Goal: Task Accomplishment & Management: Manage account settings

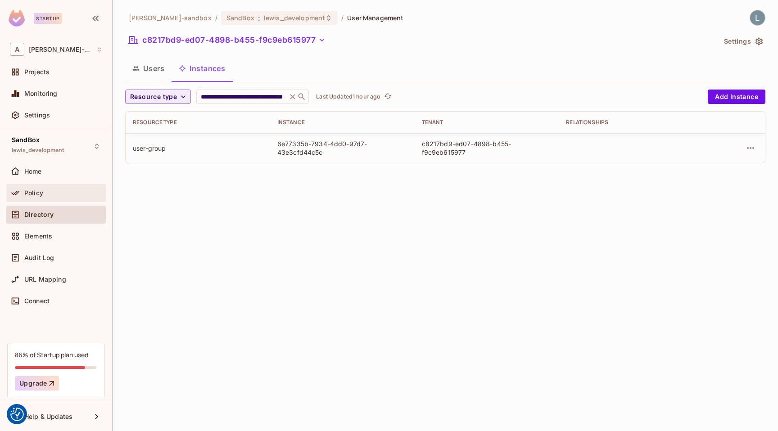
click at [61, 191] on div "Policy" at bounding box center [63, 193] width 78 height 7
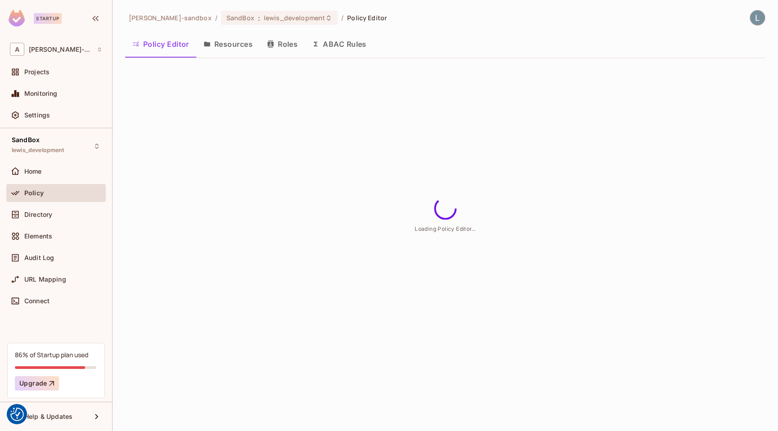
click at [342, 47] on button "ABAC Rules" at bounding box center [339, 44] width 69 height 23
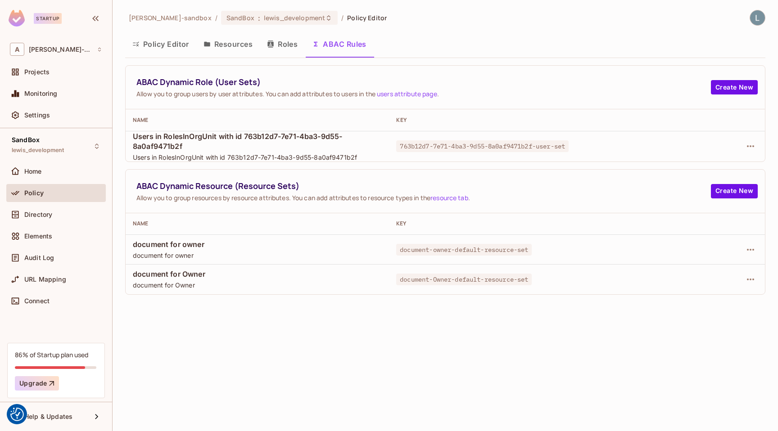
drag, startPoint x: 702, startPoint y: 315, endPoint x: 747, endPoint y: 265, distance: 67.3
click at [702, 315] on div "alex-trustflight-sandbox / SandBox : lewis_development / Policy Editor Policy E…" at bounding box center [446, 215] width 666 height 431
click at [750, 251] on icon "button" at bounding box center [750, 250] width 11 height 11
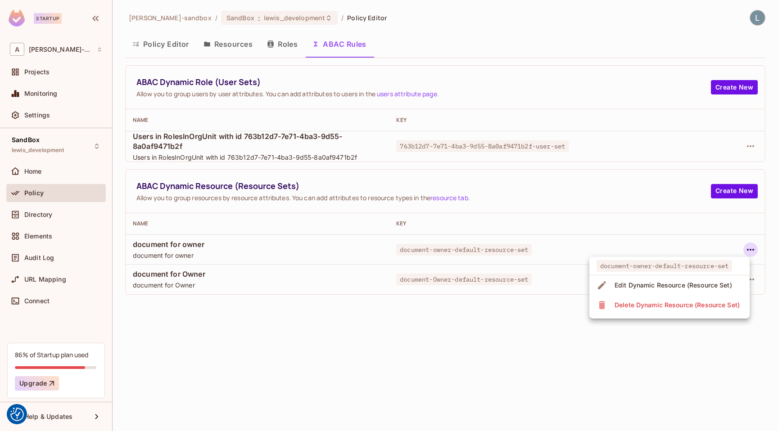
click at [661, 307] on div "Delete Dynamic Resource (Resource Set)" at bounding box center [677, 305] width 125 height 9
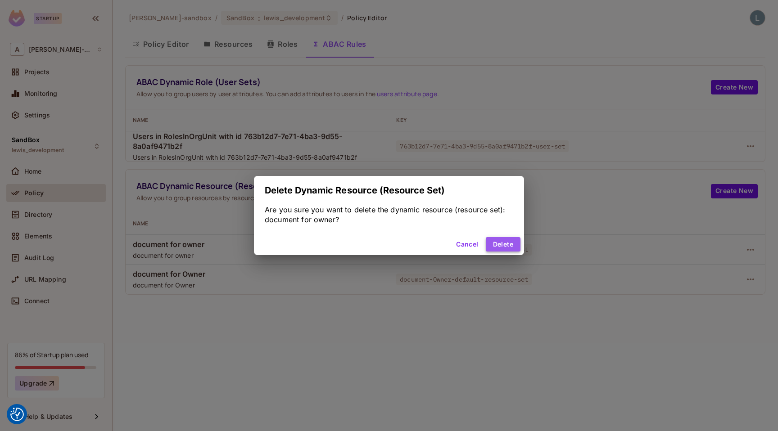
click at [496, 241] on button "Delete" at bounding box center [503, 244] width 35 height 14
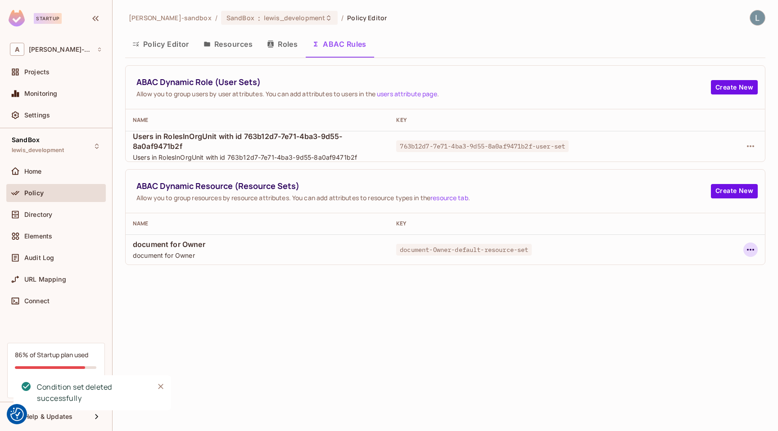
click at [746, 253] on icon "button" at bounding box center [750, 250] width 11 height 11
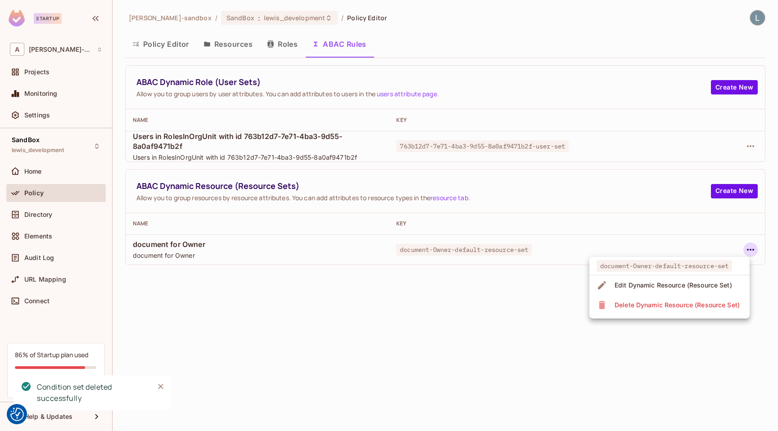
click at [684, 304] on div "Delete Dynamic Resource (Resource Set)" at bounding box center [677, 305] width 125 height 9
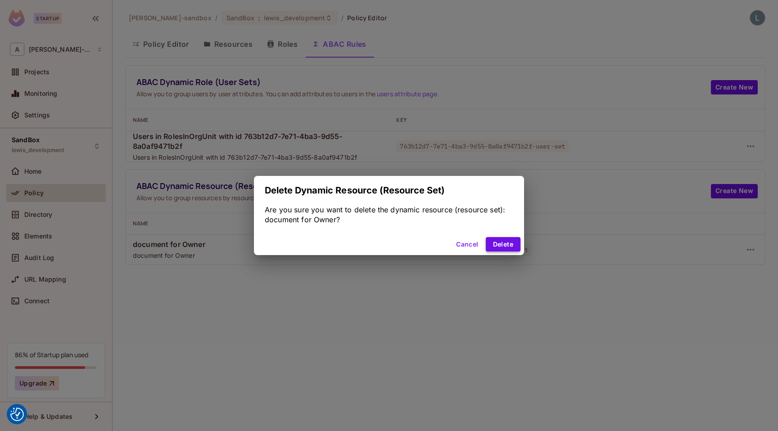
click at [502, 247] on button "Delete" at bounding box center [503, 244] width 35 height 14
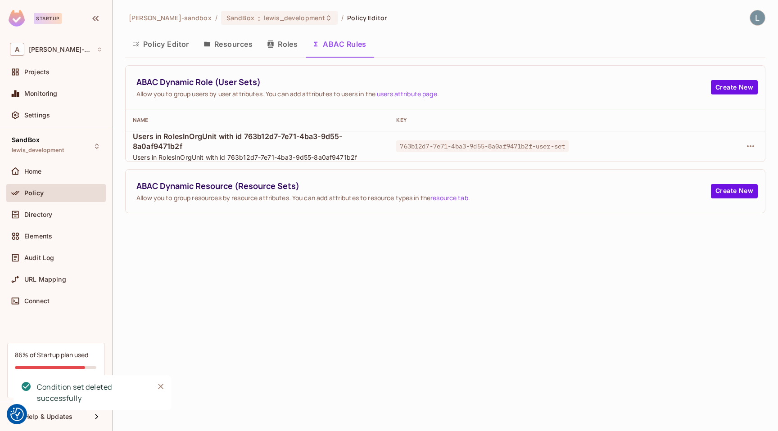
click at [506, 276] on div "alex-trustflight-sandbox / SandBox : lewis_development / Policy Editor Policy E…" at bounding box center [446, 215] width 666 height 431
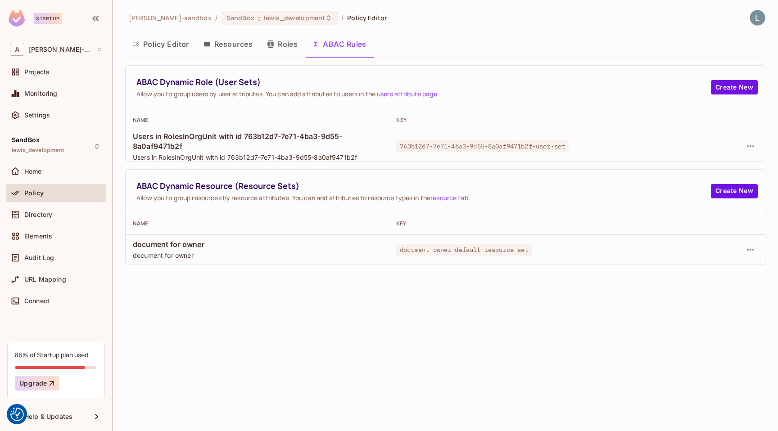
click at [167, 44] on button "Policy Editor" at bounding box center [160, 44] width 71 height 23
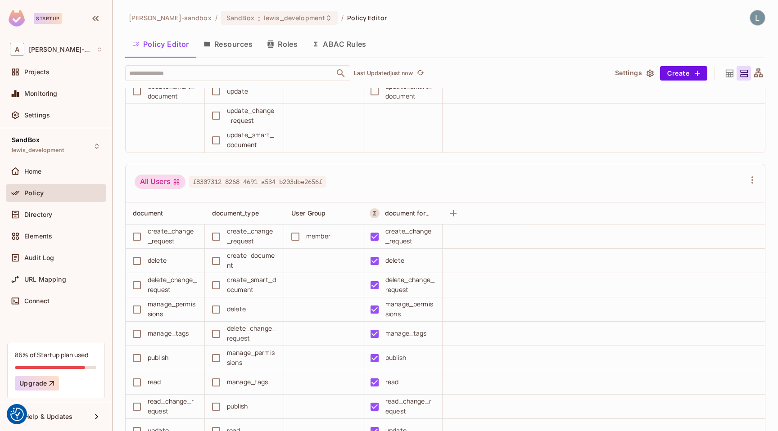
scroll to position [399, 0]
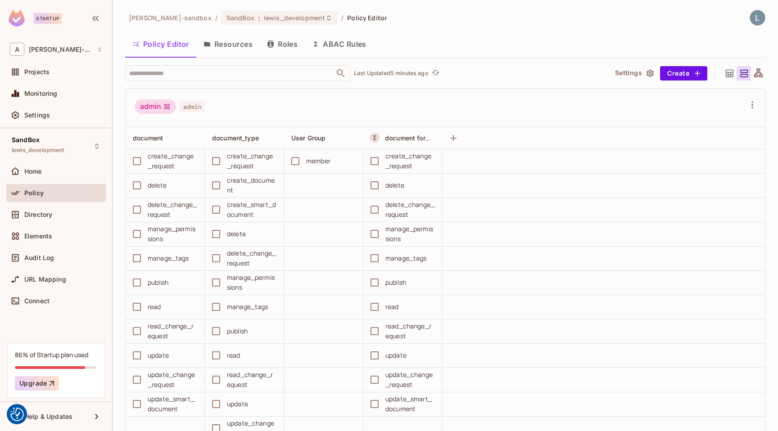
click at [339, 45] on button "ABAC Rules" at bounding box center [339, 44] width 69 height 23
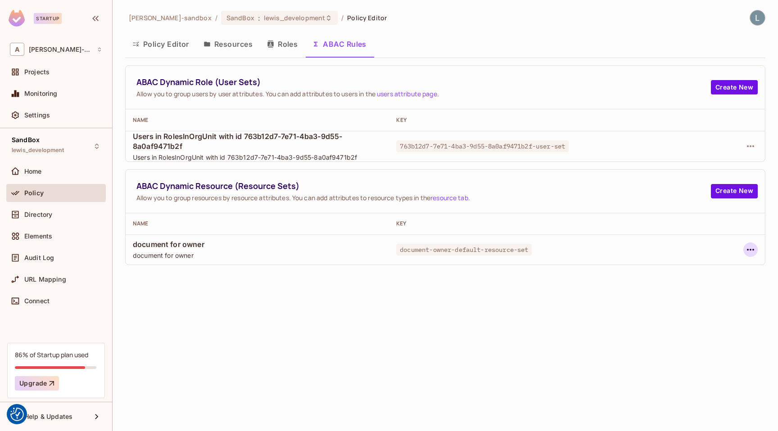
click at [749, 248] on icon "button" at bounding box center [750, 250] width 11 height 11
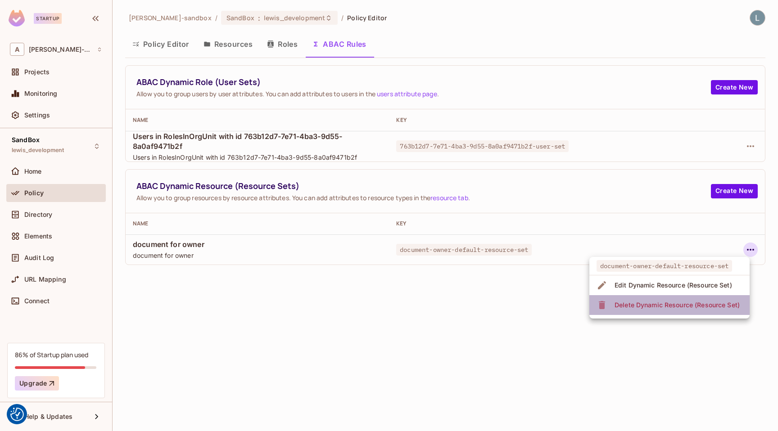
click at [653, 302] on div "Delete Dynamic Resource (Resource Set)" at bounding box center [677, 305] width 125 height 9
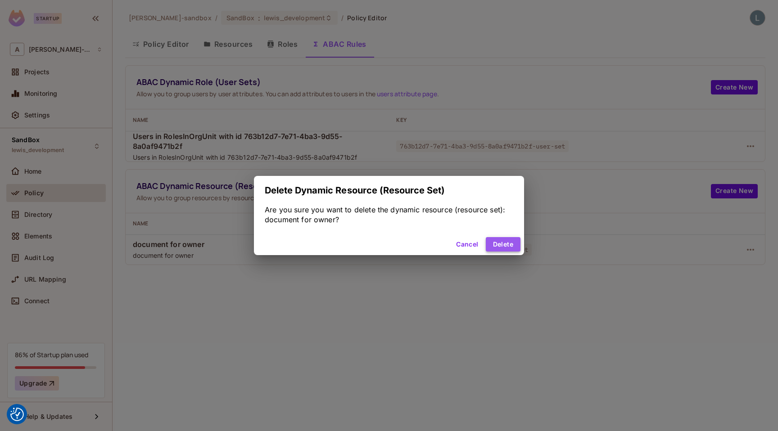
click at [513, 246] on button "Delete" at bounding box center [503, 244] width 35 height 14
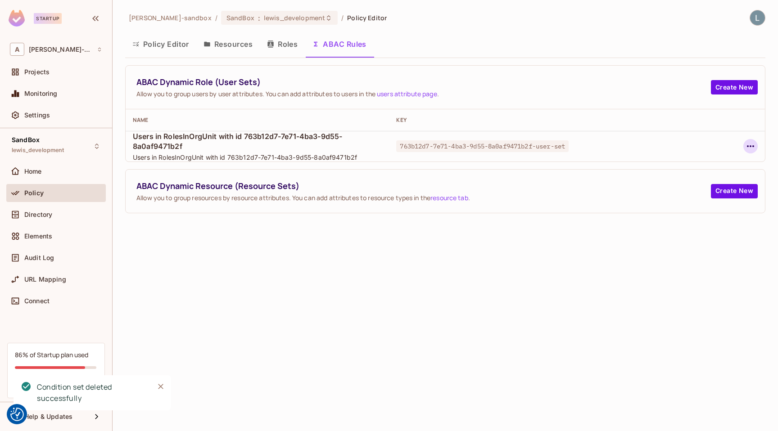
click at [752, 147] on icon "button" at bounding box center [750, 146] width 11 height 11
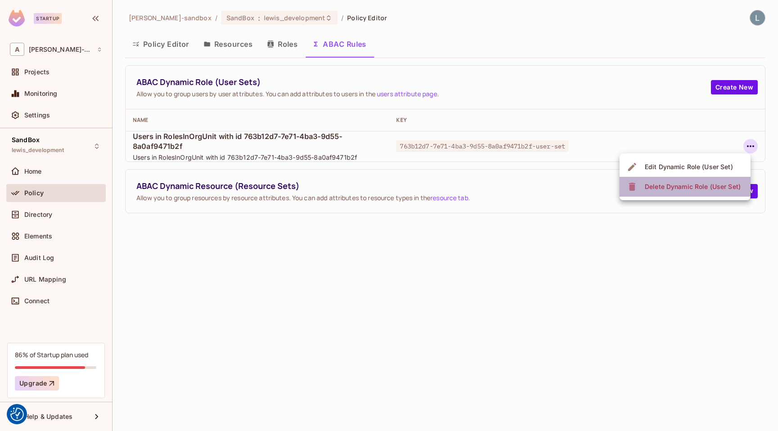
click at [698, 185] on div "Delete Dynamic Role (User Set)" at bounding box center [693, 186] width 96 height 9
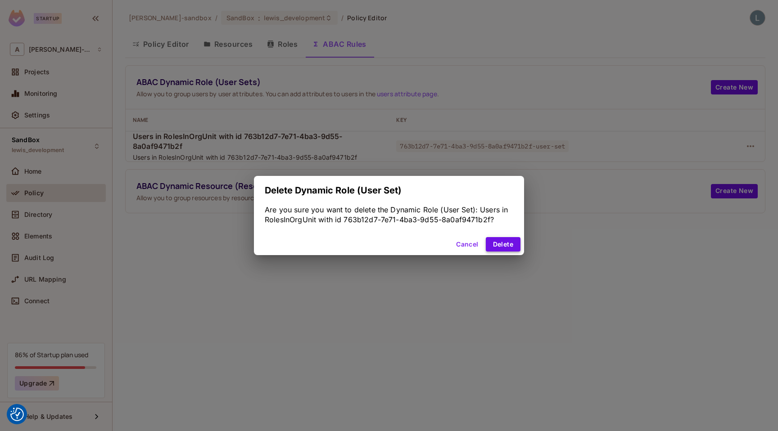
click at [505, 244] on button "Delete" at bounding box center [503, 244] width 35 height 14
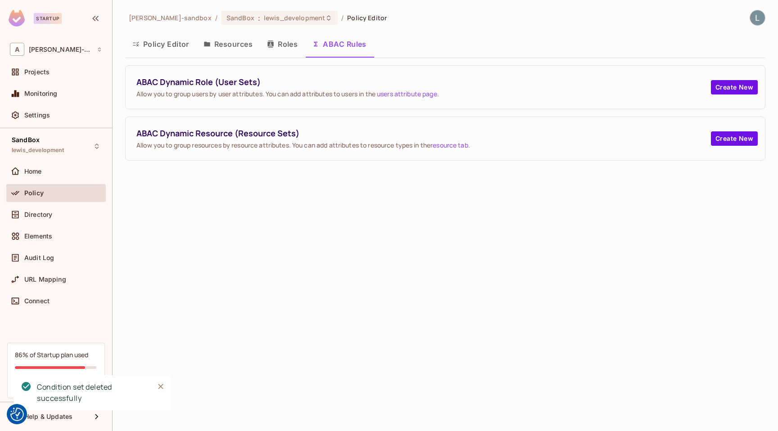
click at [225, 39] on button "Resources" at bounding box center [228, 44] width 64 height 23
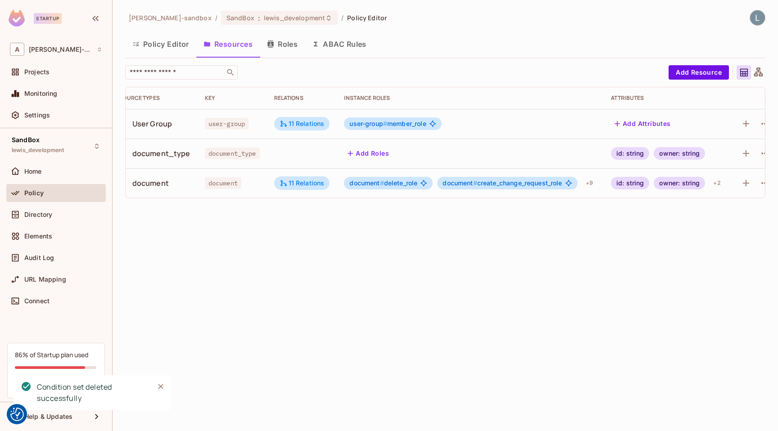
scroll to position [0, 38]
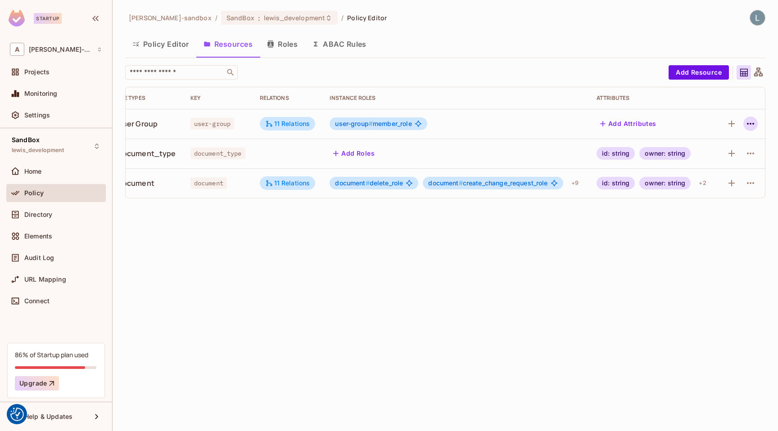
click at [750, 125] on icon "button" at bounding box center [750, 123] width 11 height 11
click at [716, 178] on div "Delete Resource" at bounding box center [715, 179] width 50 height 9
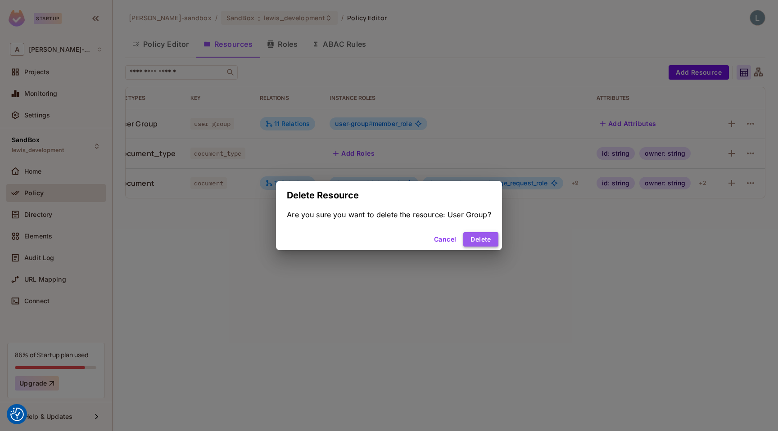
click at [486, 239] on button "Delete" at bounding box center [480, 239] width 35 height 14
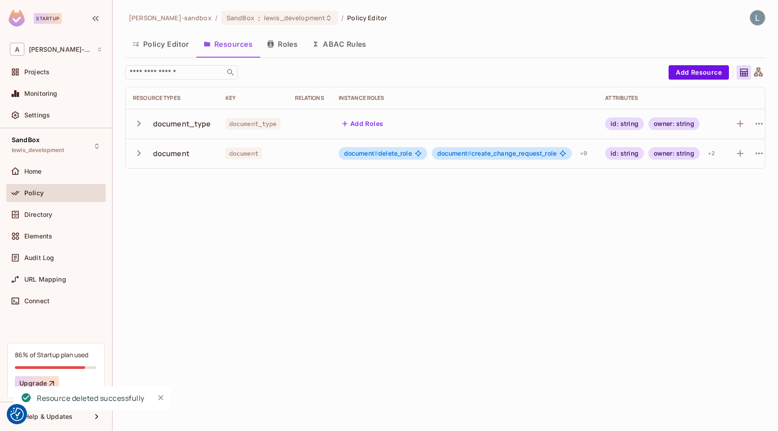
click at [326, 48] on button "ABAC Rules" at bounding box center [339, 44] width 69 height 23
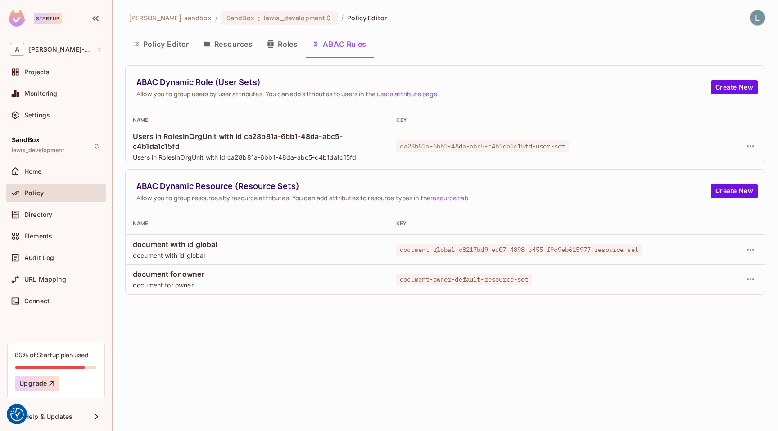
click at [159, 43] on button "Policy Editor" at bounding box center [160, 44] width 71 height 23
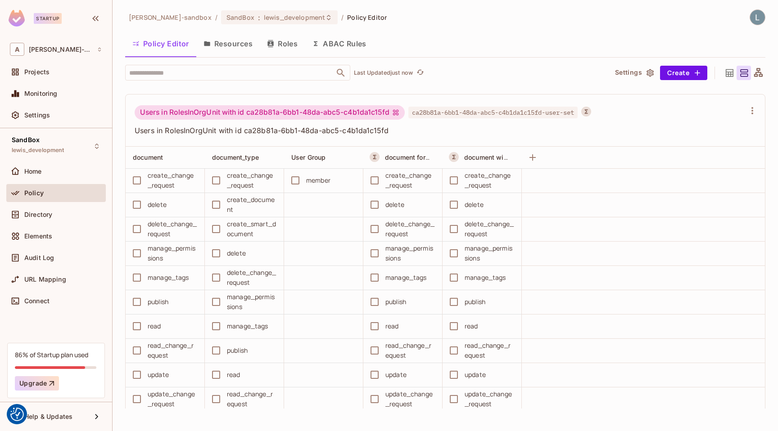
scroll to position [5385, 0]
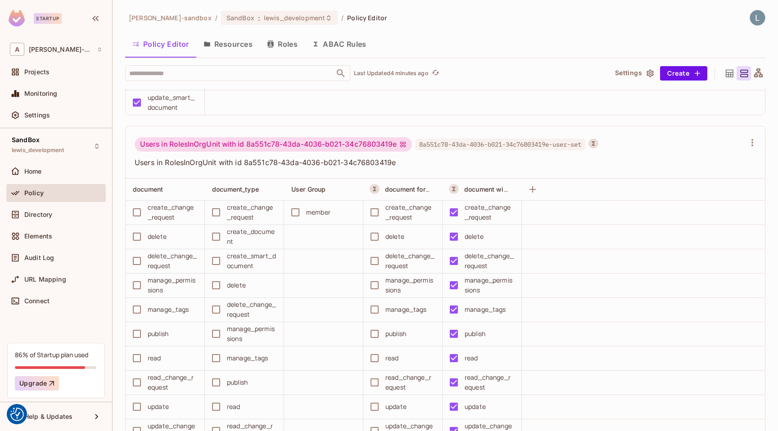
scroll to position [5445, 0]
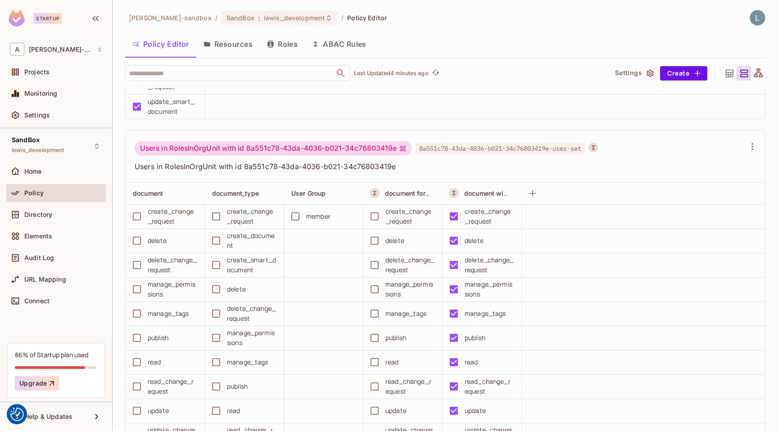
click at [354, 37] on button "ABAC Rules" at bounding box center [339, 44] width 69 height 23
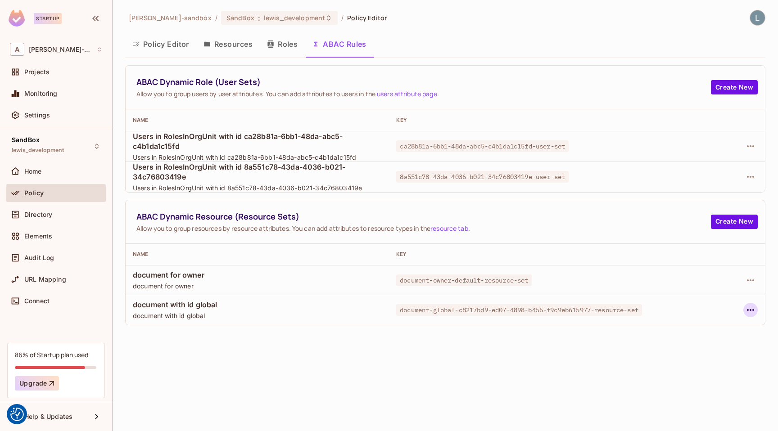
click at [751, 311] on icon "button" at bounding box center [750, 310] width 11 height 11
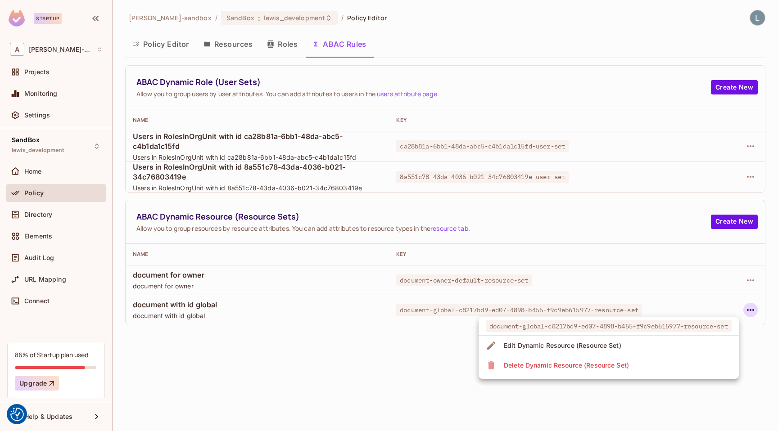
click at [606, 344] on div "Edit Dynamic Resource (Resource Set)" at bounding box center [563, 345] width 118 height 9
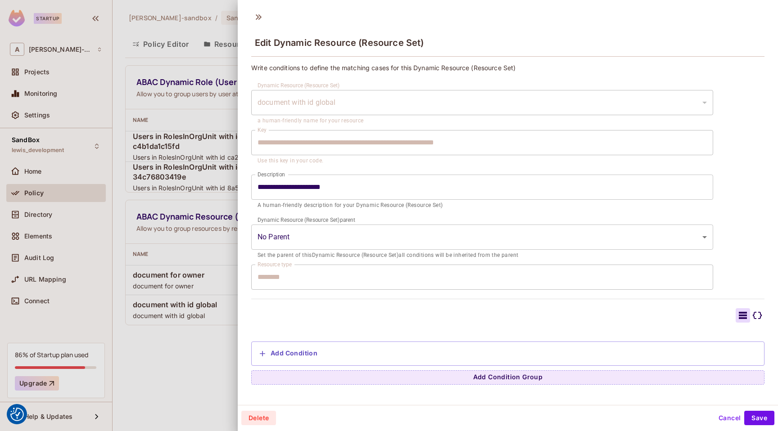
scroll to position [1, 0]
click at [304, 352] on button "Add Condition" at bounding box center [288, 352] width 65 height 14
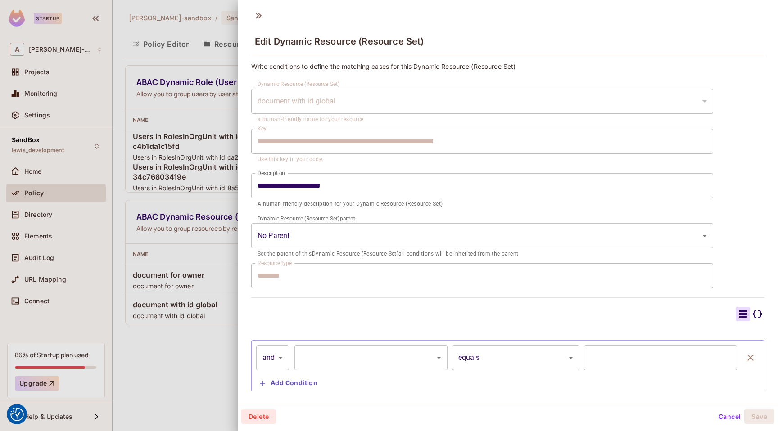
scroll to position [23, 0]
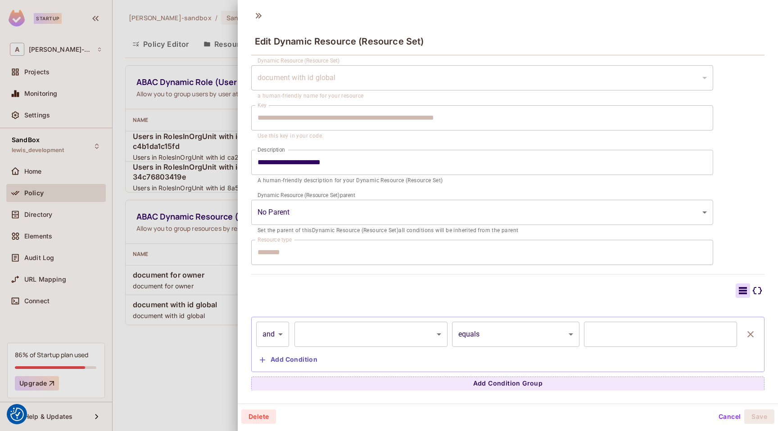
click at [524, 293] on div at bounding box center [507, 291] width 513 height 14
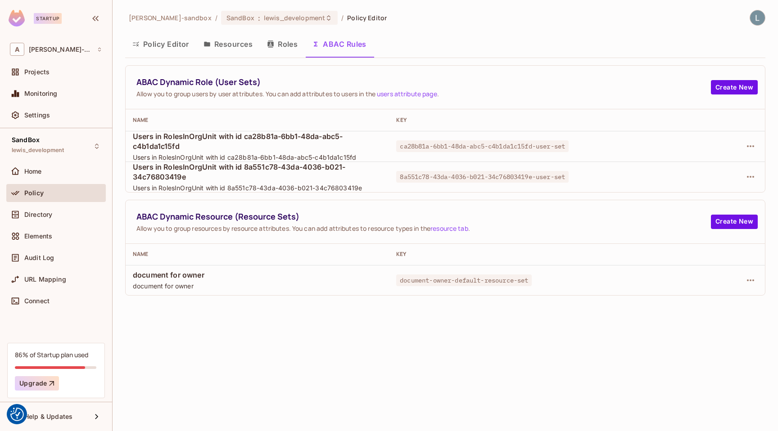
click at [431, 348] on div "[PERSON_NAME]-sandbox / SandBox : lewis_development / Policy Editor Policy Edit…" at bounding box center [446, 215] width 666 height 431
click at [168, 40] on button "Policy Editor" at bounding box center [160, 44] width 71 height 23
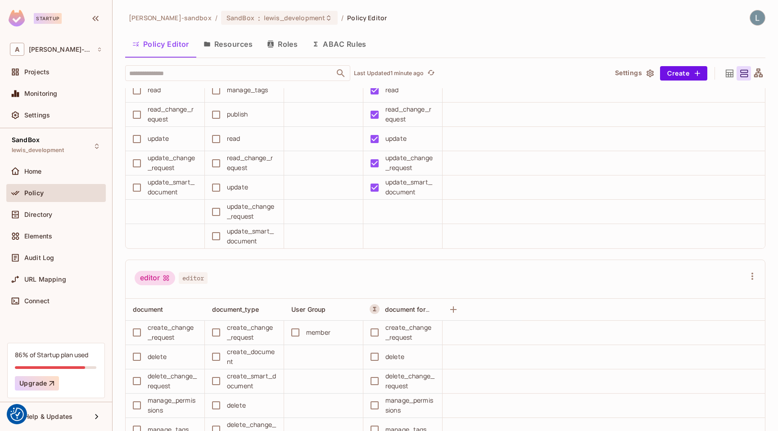
scroll to position [618, 0]
